Goal: Task Accomplishment & Management: Complete application form

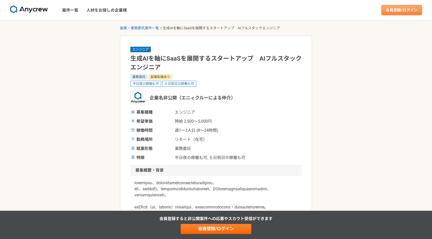
click at [402, 11] on link "会員登録/ログイン" at bounding box center [402, 10] width 40 height 10
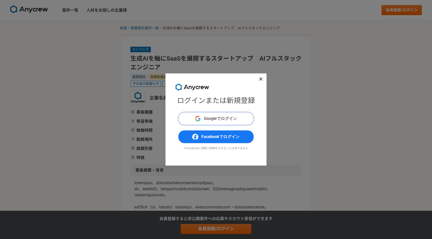
click at [237, 117] on span "Googleでログイン" at bounding box center [220, 119] width 33 height 6
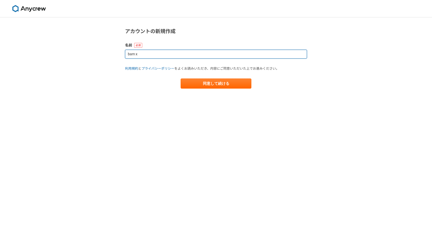
click at [176, 57] on input "bam x" at bounding box center [216, 54] width 182 height 9
type input "b"
type input "竹川昌邦"
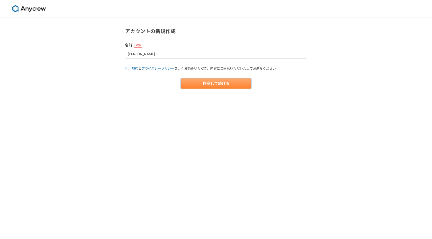
click at [212, 85] on button "同意して続ける" at bounding box center [216, 84] width 71 height 10
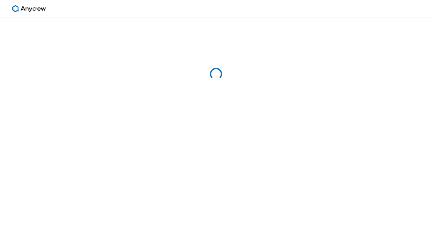
select select "13"
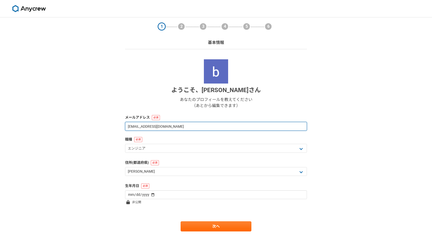
click at [197, 126] on input "masakuni0326@gmail.com" at bounding box center [216, 126] width 182 height 9
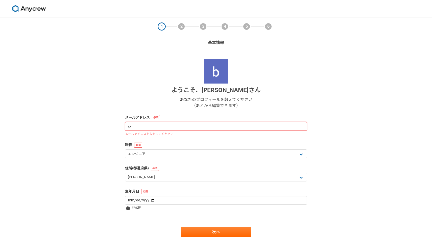
type input "xxbambooxx@icloud.com"
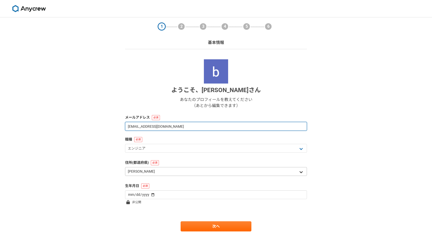
scroll to position [4, 0]
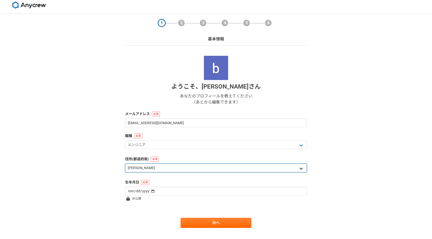
click at [220, 169] on select "北海道 青森県 岩手県 宮城県 秋田県 山形県 福島県 茨城県 栃木県 群馬県 埼玉県 千葉県 東京都 神奈川県 新潟県 富山県 石川県 福井県 山梨県 長野…" at bounding box center [216, 168] width 182 height 9
select select "27"
click at [125, 164] on select "北海道 青森県 岩手県 宮城県 秋田県 山形県 福島県 茨城県 栃木県 群馬県 埼玉県 千葉県 東京都 神奈川県 新潟県 富山県 石川県 福井県 山梨県 長野…" at bounding box center [216, 168] width 182 height 9
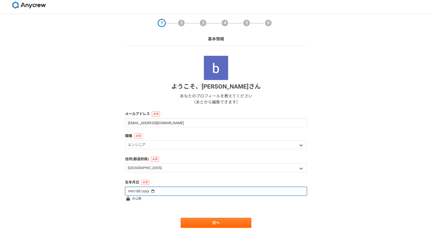
click at [157, 190] on input "date" at bounding box center [216, 191] width 182 height 9
click at [129, 192] on input "date" at bounding box center [216, 191] width 182 height 9
click at [135, 192] on input "date" at bounding box center [216, 191] width 182 height 9
type input "1994-03-26"
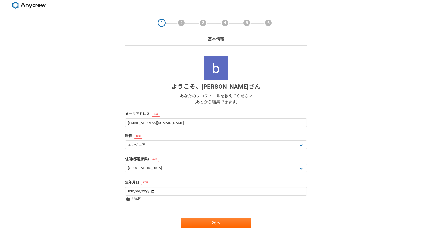
click at [131, 200] on span at bounding box center [128, 199] width 6 height 6
click at [128, 200] on icon at bounding box center [128, 199] width 4 height 4
click at [137, 200] on span "非公開" at bounding box center [136, 199] width 9 height 6
click at [226, 222] on link "次へ" at bounding box center [216, 223] width 71 height 10
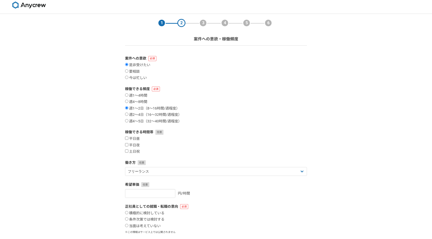
scroll to position [0, 0]
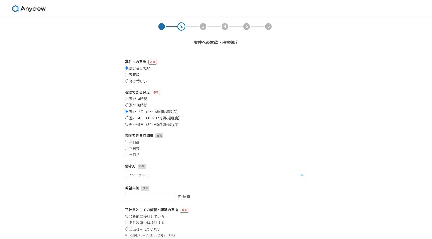
click at [175, 117] on label "週2〜4日（16〜32時間/週程度）" at bounding box center [153, 118] width 57 height 5
click at [128, 117] on input "週2〜4日（16〜32時間/週程度）" at bounding box center [126, 117] width 3 height 3
radio input "true"
click at [171, 112] on label "週1〜2日（8〜16時間/週程度）" at bounding box center [152, 112] width 55 height 5
click at [128, 112] on input "週1〜2日（8〜16時間/週程度）" at bounding box center [126, 111] width 3 height 3
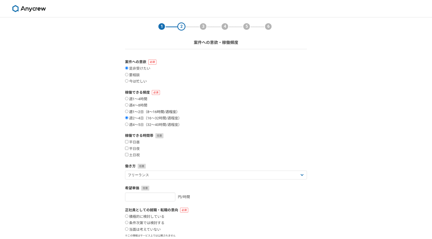
radio input "true"
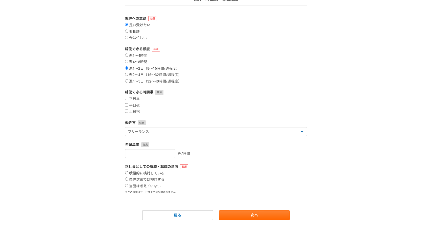
scroll to position [45, 0]
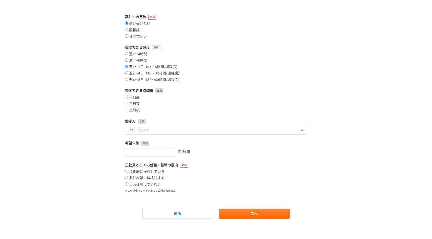
click at [135, 105] on label "平日夜" at bounding box center [132, 104] width 15 height 5
click at [128, 105] on input "平日夜" at bounding box center [126, 103] width 3 height 3
checkbox input "true"
click at [137, 109] on label "土日祝" at bounding box center [132, 110] width 15 height 5
click at [128, 109] on input "土日祝" at bounding box center [126, 109] width 3 height 3
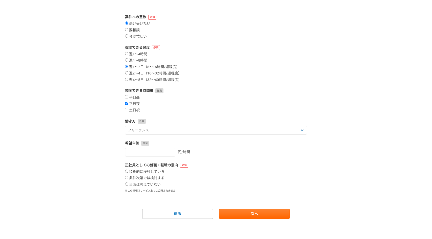
checkbox input "true"
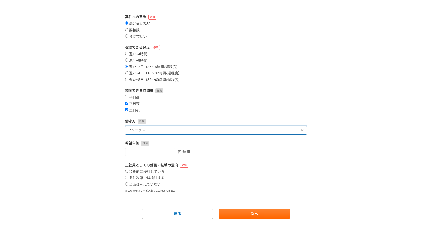
click at [168, 131] on select "フリーランス 副業 その他" at bounding box center [216, 130] width 182 height 9
select select "sidejob"
click at [125, 126] on select "フリーランス 副業 その他" at bounding box center [216, 130] width 182 height 9
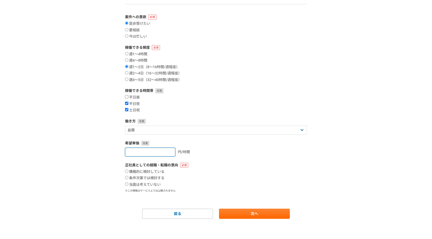
click at [167, 150] on input "number" at bounding box center [150, 152] width 50 height 9
type input "2500"
click at [231, 164] on label "正社員としての就職・転職の意向" at bounding box center [216, 165] width 182 height 5
click at [152, 179] on label "条件次第では検討する" at bounding box center [144, 178] width 39 height 5
click at [128, 179] on input "条件次第では検討する" at bounding box center [126, 177] width 3 height 3
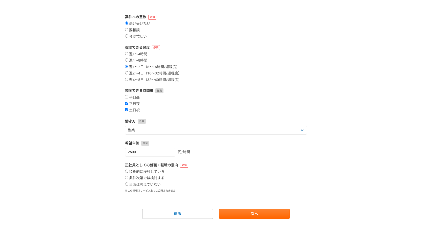
radio input "true"
click at [264, 214] on link "次へ" at bounding box center [254, 214] width 71 height 10
select select
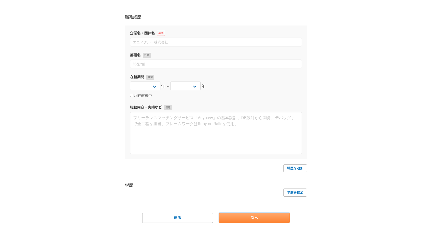
scroll to position [0, 0]
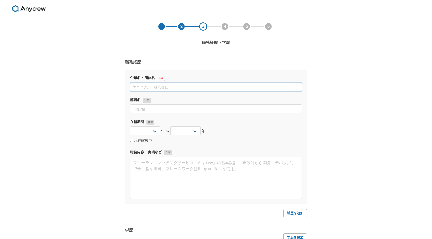
click at [209, 86] on input at bounding box center [216, 87] width 172 height 9
click at [179, 90] on input at bounding box center [216, 87] width 172 height 9
paste input "ロジカル・アーツ株式会社 https://logical.co.jp"
type input "ロジカル・アーツ株式会社"
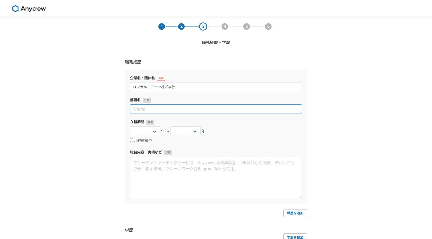
click at [143, 112] on input at bounding box center [216, 109] width 172 height 9
type input "AWS事業部"
click at [151, 132] on select "2025 2024 2023 2022 2021 2020 2019 2018 2017 2016 2015 2014 2013 2012 2011 2010…" at bounding box center [145, 131] width 30 height 9
select select "2019"
click at [130, 127] on select "2025 2024 2023 2022 2021 2020 2019 2018 2017 2016 2015 2014 2013 2012 2011 2010…" at bounding box center [145, 131] width 30 height 9
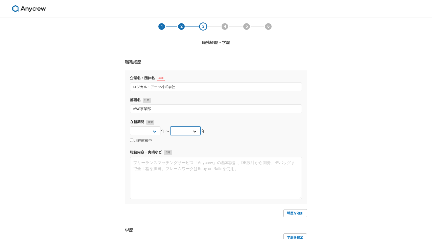
click at [192, 134] on select "2025 2024 2023 2022 2021 2020 2019 2018 2017 2016 2015 2014 2013 2012 2011 2010…" at bounding box center [185, 131] width 30 height 9
select select "2022"
click at [170, 127] on select "2025 2024 2023 2022 2021 2020 2019 2018 2017 2016 2015 2014 2013 2012 2011 2010…" at bounding box center [185, 131] width 30 height 9
click at [155, 131] on select "2025 2024 2023 2022 2021 2020 2019 2018 2017 2016 2015 2014 2013 2012 2011 2010…" at bounding box center [145, 131] width 30 height 9
select select "2020"
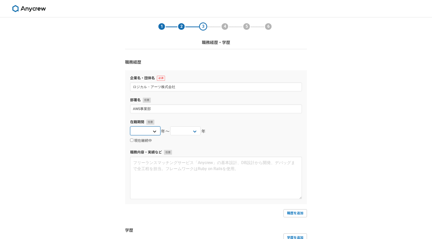
click at [130, 127] on select "2025 2024 2023 2022 2021 2020 2019 2018 2017 2016 2015 2014 2013 2012 2011 2010…" at bounding box center [145, 131] width 30 height 9
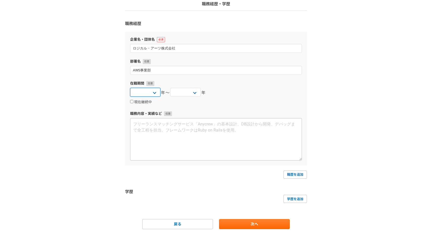
scroll to position [49, 0]
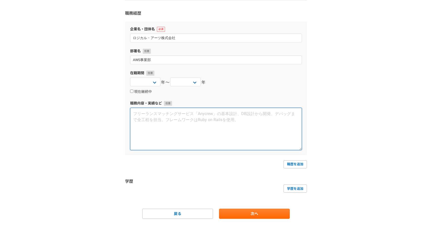
click at [166, 130] on textarea at bounding box center [216, 129] width 172 height 42
type textarea "AWS事業部でAWSサービスを活用したWeb開発に従事"
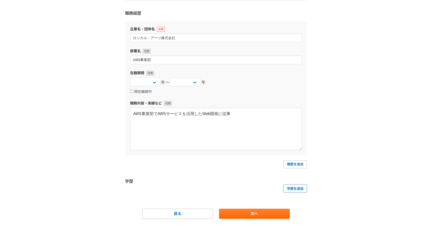
click at [302, 188] on link "学歴を追加" at bounding box center [296, 189] width 24 height 8
select select
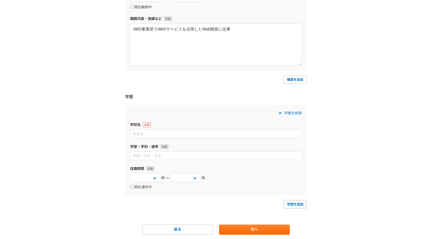
scroll to position [135, 0]
click at [201, 134] on input at bounding box center [216, 133] width 172 height 9
type input "と"
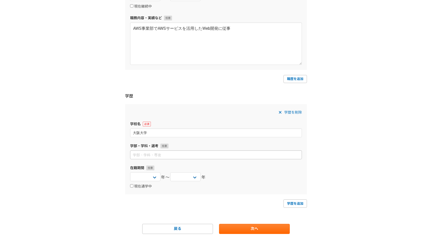
type input "大阪大学"
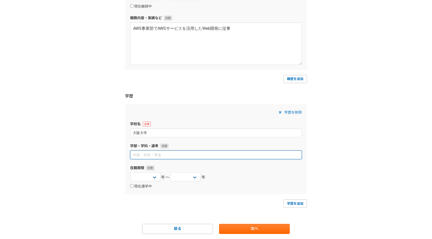
click at [193, 158] on input at bounding box center [216, 155] width 172 height 9
paste input "工学部応用理工学科機械専攻"
type input "工学部応用理工学科機械専攻"
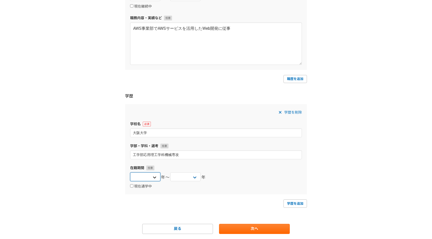
click at [150, 177] on select "2025 2024 2023 2022 2021 2020 2019 2018 2017 2016 2015 2014 2013 2012 2011 2010…" at bounding box center [145, 177] width 30 height 9
select select "2017"
click at [130, 173] on select "2025 2024 2023 2022 2021 2020 2019 2018 2017 2016 2015 2014 2013 2012 2011 2010…" at bounding box center [145, 177] width 30 height 9
click at [183, 178] on select "2025 2024 2023 2022 2021 2020 2019 2018 2017 2016 2015 2014 2013 2012 2011 2010…" at bounding box center [185, 177] width 30 height 9
click at [170, 173] on select "2025 2024 2023 2022 2021 2020 2019 2018 2017 2016 2015 2014 2013 2012 2011 2010…" at bounding box center [185, 177] width 30 height 9
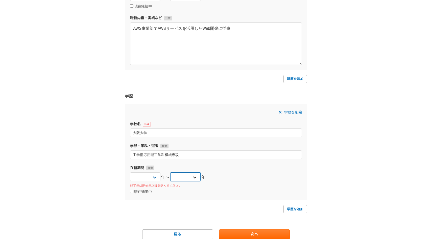
click at [191, 178] on select "2025 2024 2023 2022 2021 2020 2019 2018 2017 2016 2015 2014 2013 2012 2011 2010…" at bounding box center [185, 177] width 30 height 9
select select "2017"
click at [170, 173] on select "2025 2024 2023 2022 2021 2020 2019 2018 2017 2016 2015 2014 2013 2012 2011 2010…" at bounding box center [185, 177] width 30 height 9
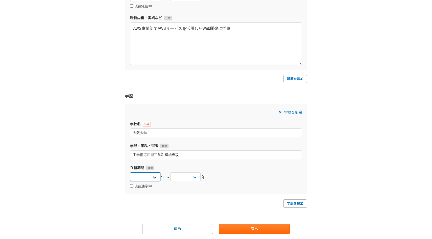
click at [155, 177] on select "2025 2024 2023 2022 2021 2020 2019 2018 2017 2016 2015 2014 2013 2012 2011 2010…" at bounding box center [145, 177] width 30 height 9
select select "2012"
click at [130, 173] on select "2025 2024 2023 2022 2021 2020 2019 2018 2017 2016 2015 2014 2013 2012 2011 2010…" at bounding box center [145, 177] width 30 height 9
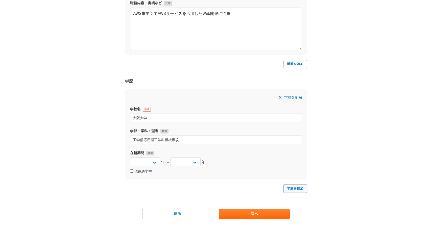
click at [300, 189] on link "学歴を追加" at bounding box center [296, 189] width 24 height 8
select select
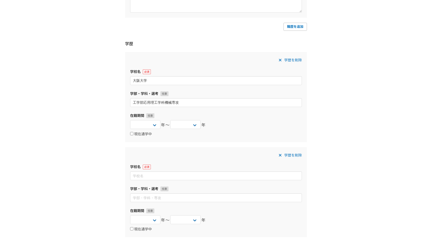
scroll to position [195, 0]
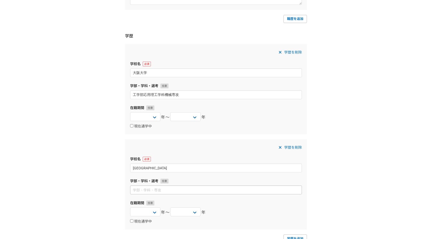
type input "東京大学大学院"
click at [207, 188] on input at bounding box center [216, 190] width 172 height 9
type input "工学研究科機械専攻"
click at [155, 211] on select "2025 2024 2023 2022 2021 2020 2019 2018 2017 2016 2015 2014 2013 2012 2011 2010…" at bounding box center [145, 212] width 30 height 9
select select "2017"
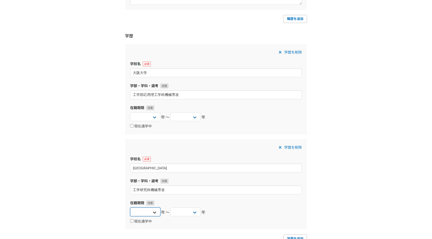
click at [130, 208] on select "2025 2024 2023 2022 2021 2020 2019 2018 2017 2016 2015 2014 2013 2012 2011 2010…" at bounding box center [145, 212] width 30 height 9
click at [185, 213] on select "2025 2024 2023 2022 2021 2020 2019 2018 2017 2016 2015 2014 2013 2012 2011 2010…" at bounding box center [185, 212] width 30 height 9
select select "2020"
click at [170, 208] on select "2025 2024 2023 2022 2021 2020 2019 2018 2017 2016 2015 2014 2013 2012 2011 2010…" at bounding box center [185, 212] width 30 height 9
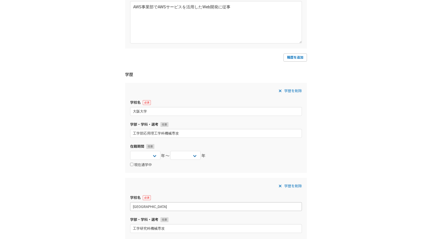
scroll to position [245, 0]
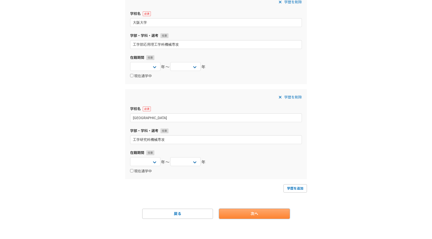
click at [267, 212] on link "次へ" at bounding box center [254, 214] width 71 height 10
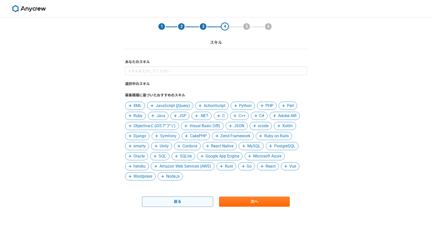
click at [204, 202] on link "戻る" at bounding box center [177, 202] width 71 height 10
select select "2020"
select select "2022"
select select "2012"
select select "2017"
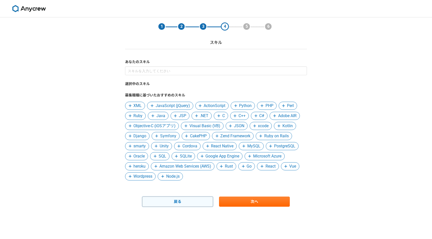
select select "2017"
select select "2020"
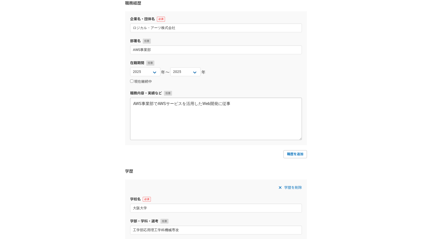
scroll to position [59, 0]
click at [295, 154] on link "職歴を追加" at bounding box center [296, 155] width 24 height 8
select select
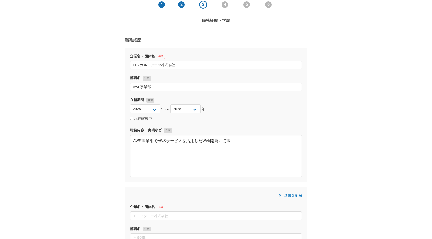
scroll to position [6, 0]
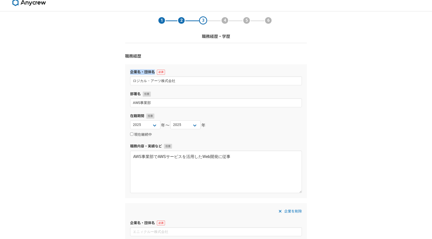
drag, startPoint x: 303, startPoint y: 67, endPoint x: 303, endPoint y: 81, distance: 14.2
click at [303, 81] on div "企業名・団体名 ロジカル・アーツ株式会社 部署名 AWS事業部 在籍期間 2025 2024 2023 2022 2021 2020 2019 2018 20…" at bounding box center [216, 131] width 182 height 134
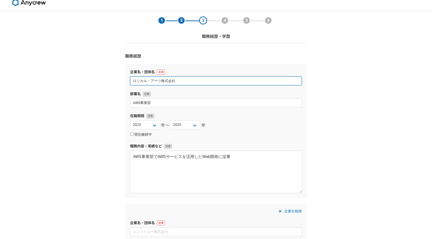
click at [271, 81] on input "ロジカル・アーツ株式会社" at bounding box center [216, 81] width 172 height 9
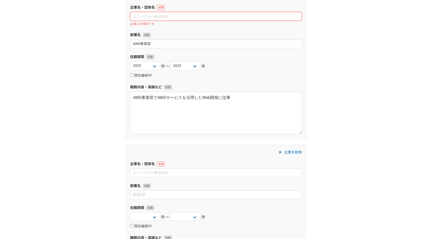
scroll to position [71, 0]
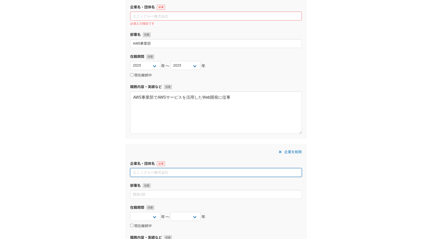
click at [154, 174] on input at bounding box center [216, 172] width 172 height 9
paste input "ロジカル・アーツ株式会社"
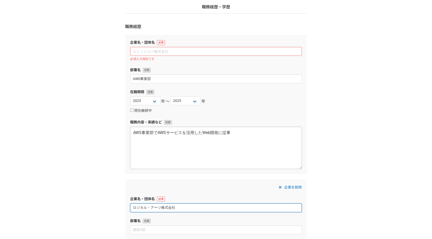
scroll to position [6, 0]
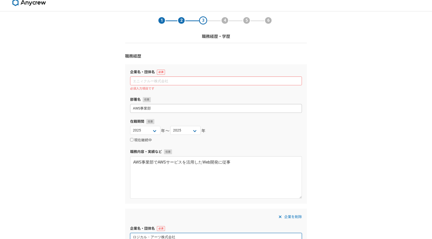
type input "ロジカル・アーツ株式会社"
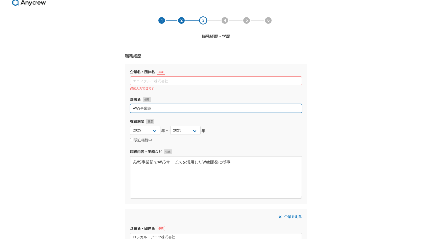
click at [174, 110] on input "AWS事業部" at bounding box center [216, 108] width 172 height 9
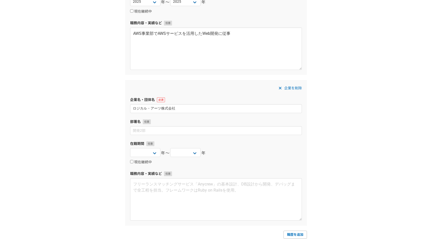
scroll to position [165, 0]
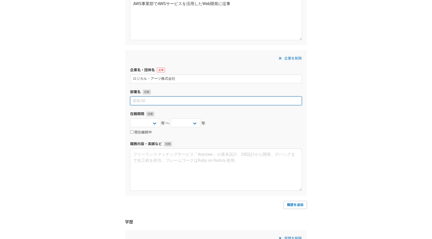
click at [166, 98] on input at bounding box center [216, 101] width 172 height 9
paste input "AWS事業部"
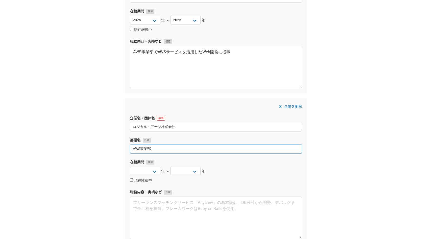
scroll to position [131, 0]
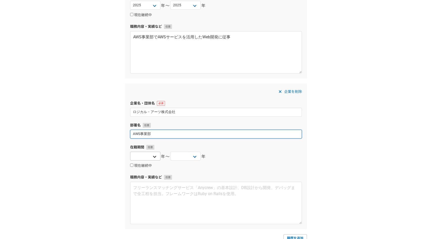
type input "AWS事業部"
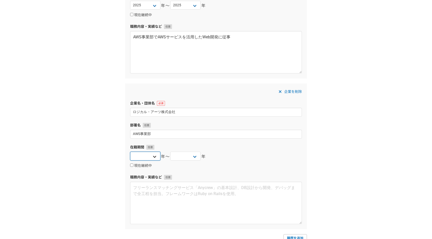
click at [151, 157] on select "2025 2024 2023 2022 2021 2020 2019 2018 2017 2016 2015 2014 2013 2012 2011 2010…" at bounding box center [145, 156] width 30 height 9
select select "2020"
click at [130, 152] on select "2025 2024 2023 2022 2021 2020 2019 2018 2017 2016 2015 2014 2013 2012 2011 2010…" at bounding box center [145, 156] width 30 height 9
click at [188, 154] on select "2025 2024 2023 2022 2021 2020 2019 2018 2017 2016 2015 2014 2013 2012 2011 2010…" at bounding box center [185, 156] width 30 height 9
select select "2022"
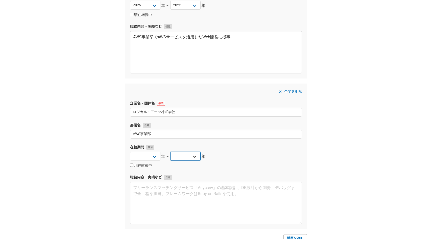
click at [170, 152] on select "2025 2024 2023 2022 2021 2020 2019 2018 2017 2016 2015 2014 2013 2012 2011 2010…" at bounding box center [185, 156] width 30 height 9
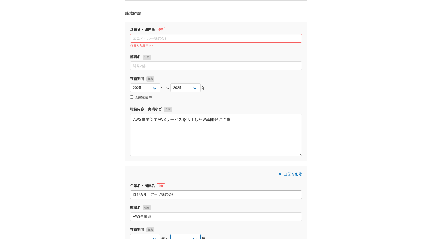
scroll to position [49, 0]
click at [172, 36] on input at bounding box center [216, 38] width 172 height 9
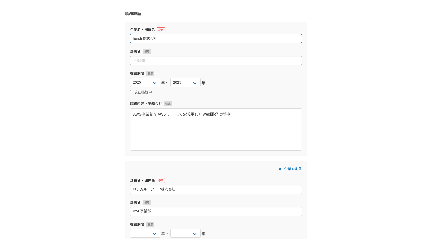
type input "hands株式会社"
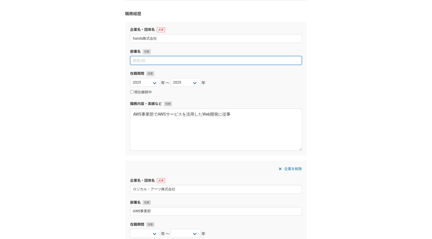
click at [160, 59] on input at bounding box center [216, 60] width 172 height 9
type input "開発部"
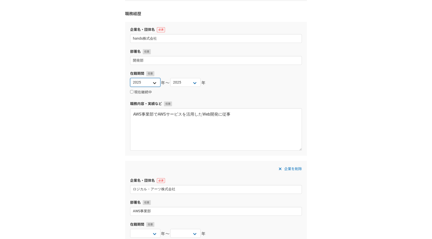
click at [152, 83] on select "2025 2024 2023 2022 2021 2020 2019 2018 2017 2016 2015 2014 2013 2012 2011 2010…" at bounding box center [145, 82] width 30 height 9
select select "2022"
click at [130, 78] on select "2025 2024 2023 2022 2021 2020 2019 2018 2017 2016 2015 2014 2013 2012 2011 2010…" at bounding box center [145, 82] width 30 height 9
click at [188, 83] on select "2025 2024 2023 2022 2021 2020 2019 2018 2017 2016 2015 2014 2013 2012 2011 2010…" at bounding box center [185, 82] width 30 height 9
select select "2025"
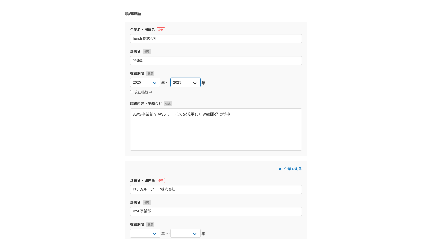
click at [170, 78] on select "2025 2024 2023 2022 2021 2020 2019 2018 2017 2016 2015 2014 2013 2012 2011 2010…" at bounding box center [185, 82] width 30 height 9
click at [147, 90] on label "現在継続中" at bounding box center [141, 92] width 22 height 5
click at [134, 90] on input "現在継続中" at bounding box center [131, 91] width 3 height 3
checkbox input "true"
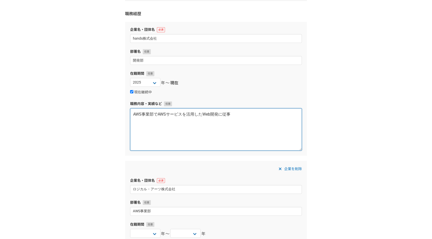
click at [243, 117] on textarea "AWS事業部でAWSサービスを活用したWeb開発に従事" at bounding box center [216, 129] width 172 height 42
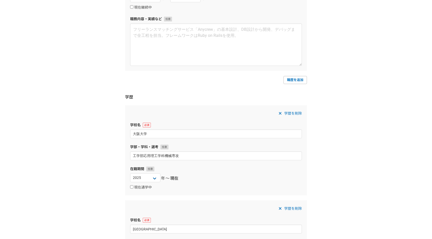
scroll to position [396, 0]
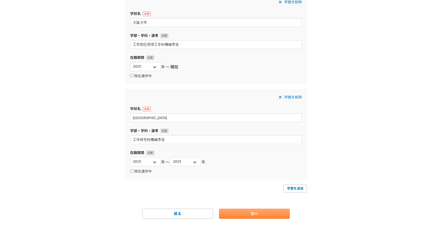
type textarea "金融系の情報を提供するスタートアップでソフトウェアエンジニアとして従事。"
click at [264, 213] on link "次へ" at bounding box center [254, 214] width 71 height 10
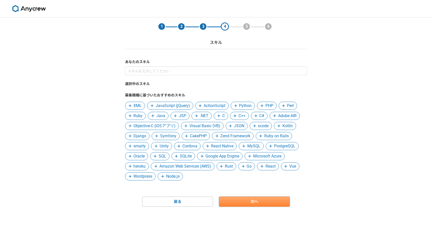
scroll to position [0, 0]
click at [166, 107] on span "JavaScript (jQuery)" at bounding box center [173, 106] width 34 height 6
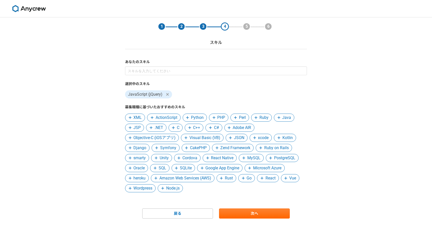
click at [256, 159] on span "MySQL" at bounding box center [254, 158] width 13 height 6
click at [177, 178] on span "Amazon Web Services (AWS)" at bounding box center [160, 178] width 52 height 6
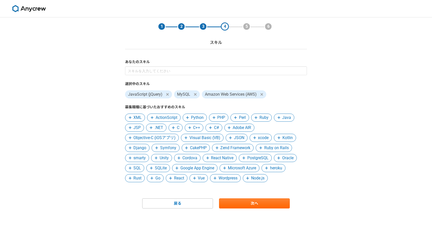
click at [179, 179] on span "React" at bounding box center [179, 178] width 10 height 6
click at [138, 169] on span "SQL" at bounding box center [138, 168] width 8 height 6
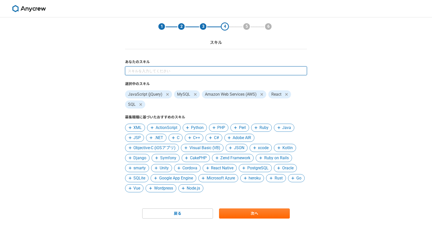
click at [240, 69] on input at bounding box center [216, 71] width 182 height 9
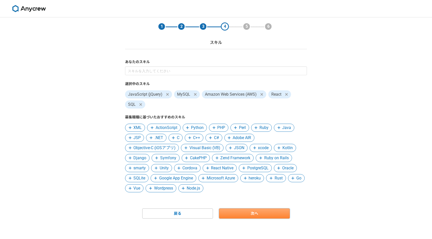
click at [243, 211] on link "次へ" at bounding box center [254, 214] width 71 height 10
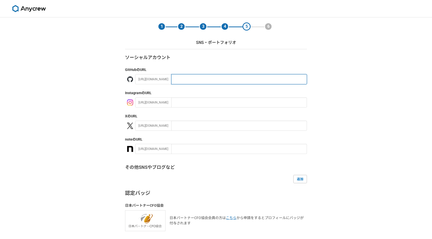
click at [182, 81] on input "text" at bounding box center [239, 79] width 136 height 10
paste input "https://github.com/xbam326"
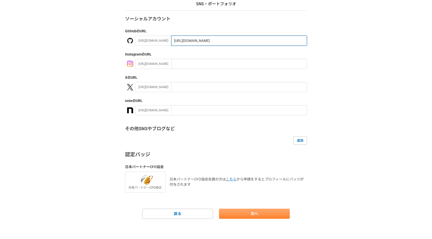
type input "https://github.com/xbam326"
click at [254, 215] on link "次へ" at bounding box center [254, 214] width 71 height 10
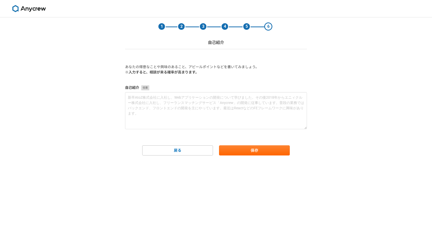
scroll to position [0, 0]
click at [256, 151] on button "保存" at bounding box center [254, 151] width 71 height 10
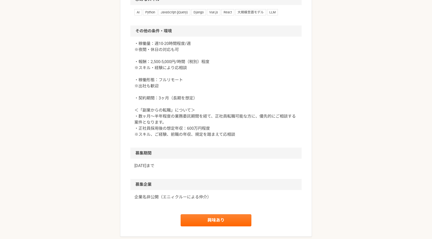
scroll to position [708, 0]
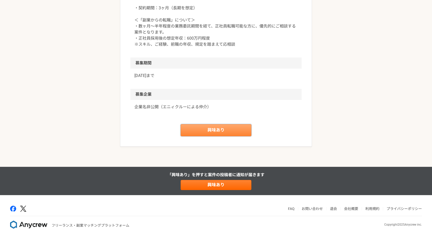
click at [218, 129] on link "興味あり" at bounding box center [216, 130] width 71 height 12
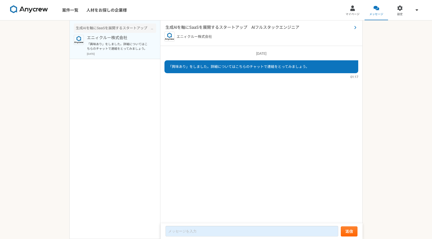
click at [195, 28] on span "生成AIを軸にSaaSを展開するスタートアップ　AIフルスタックエンジニア" at bounding box center [259, 28] width 187 height 6
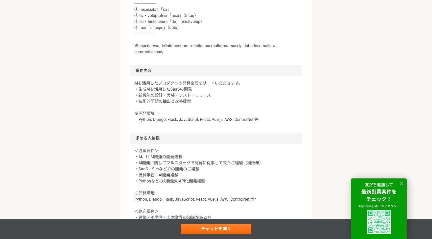
scroll to position [333, 0]
